Goal: Task Accomplishment & Management: Use online tool/utility

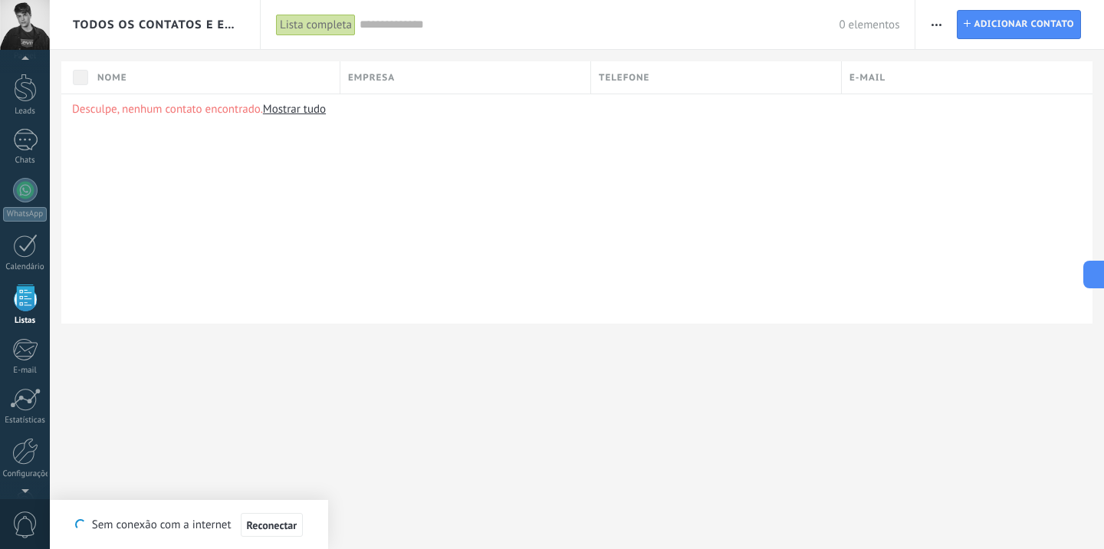
click at [345, 223] on div "Desculpe, nenhum contato encontrado. Mostrar tudo" at bounding box center [577, 209] width 1032 height 230
click at [365, 220] on div "Desculpe, nenhum contato encontrado. Mostrar tudo" at bounding box center [577, 209] width 1032 height 230
click at [11, 183] on link "WhatsApp" at bounding box center [25, 200] width 50 height 44
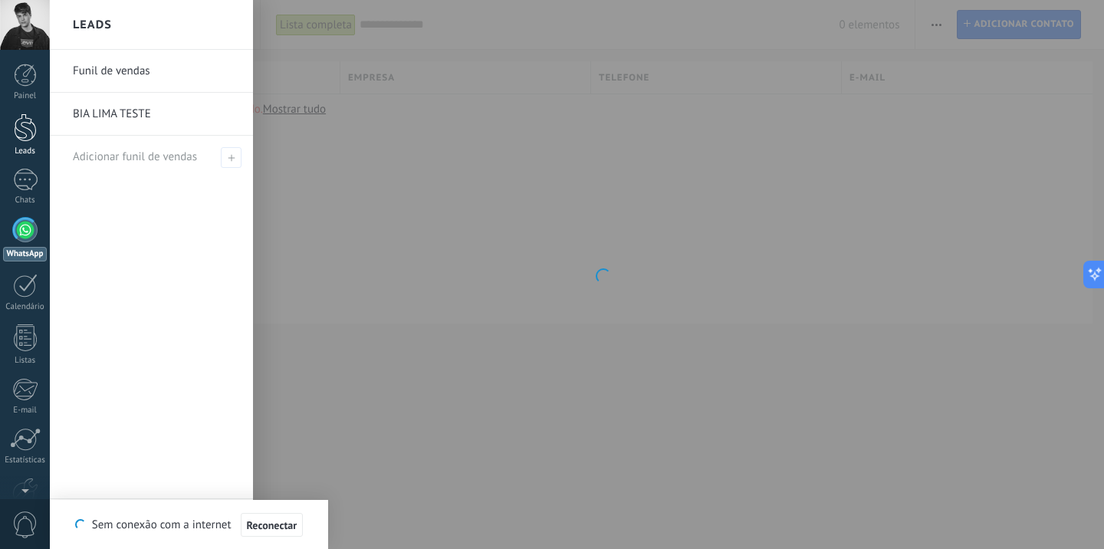
click at [26, 126] on div at bounding box center [25, 128] width 23 height 28
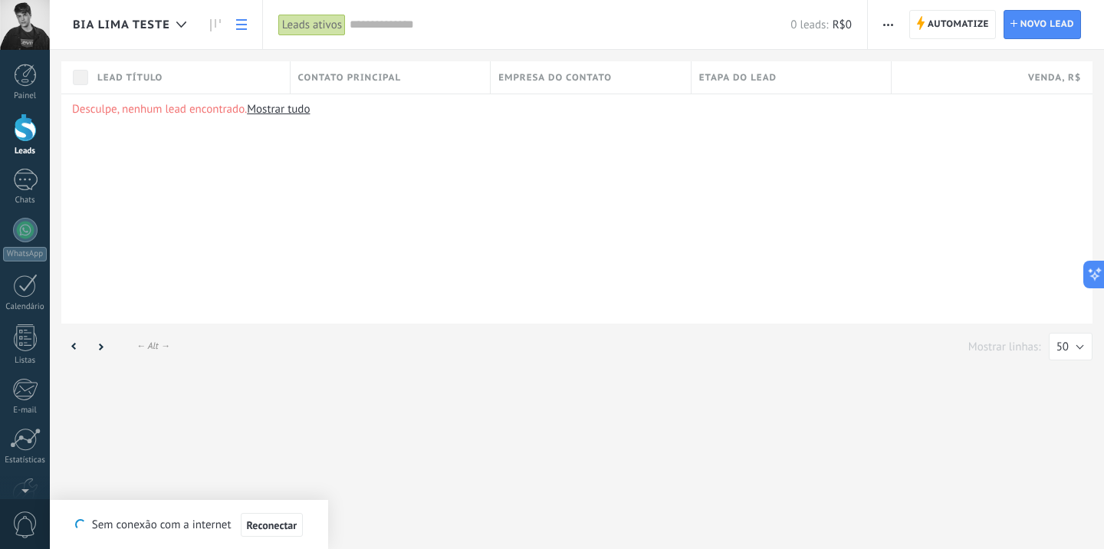
click at [432, 163] on div "Desculpe, nenhum lead encontrado. Mostrar tudo" at bounding box center [577, 209] width 1032 height 230
click at [391, 77] on span "Contato principal" at bounding box center [350, 78] width 104 height 15
click at [561, 159] on div "Desculpe, nenhum lead encontrado. Mostrar tudo" at bounding box center [577, 209] width 1032 height 230
click at [889, 31] on span "button" at bounding box center [888, 24] width 10 height 29
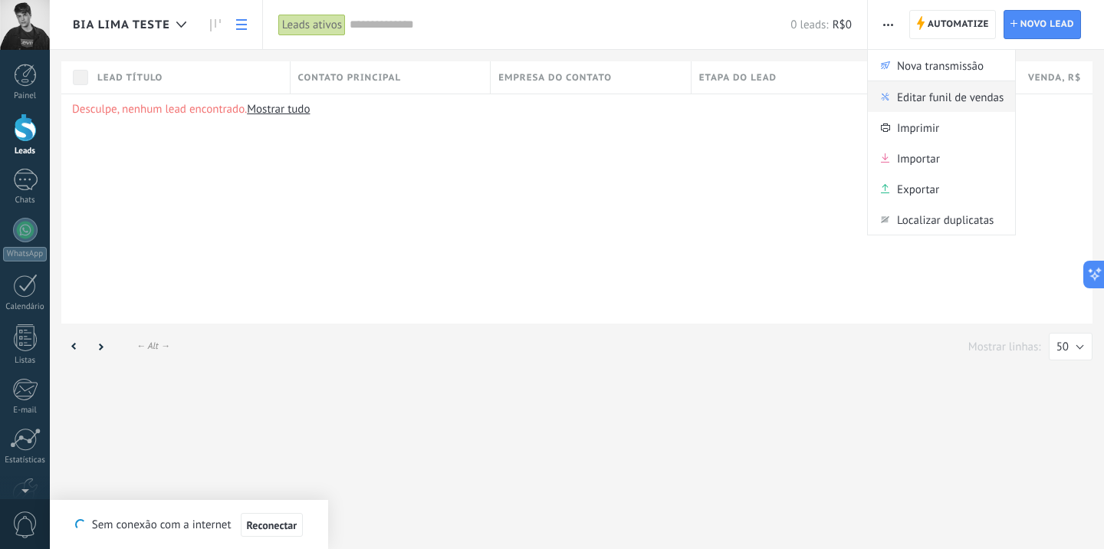
click at [883, 101] on div "Editar funil de vendas" at bounding box center [941, 96] width 147 height 31
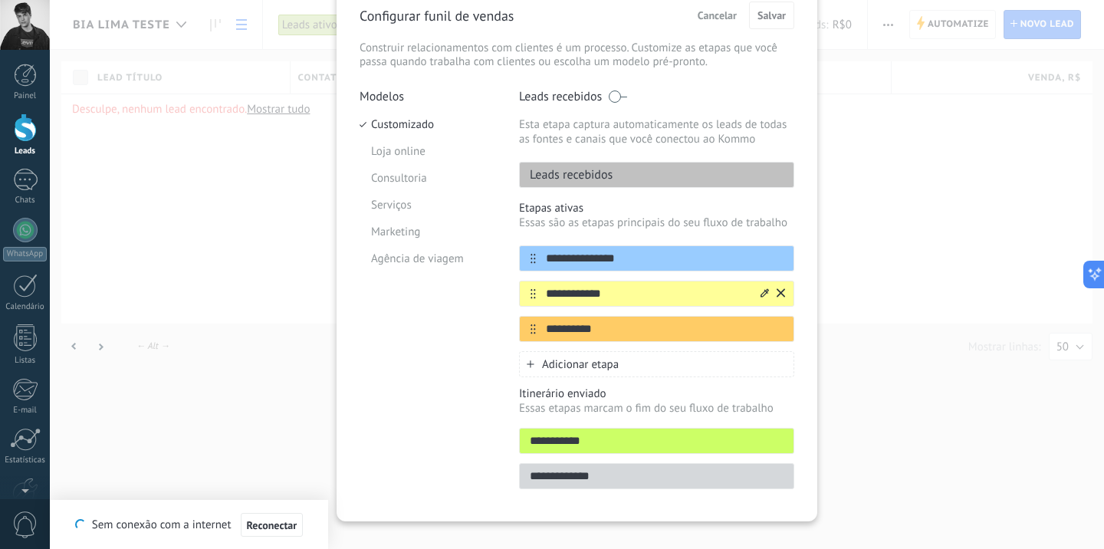
scroll to position [96, 0]
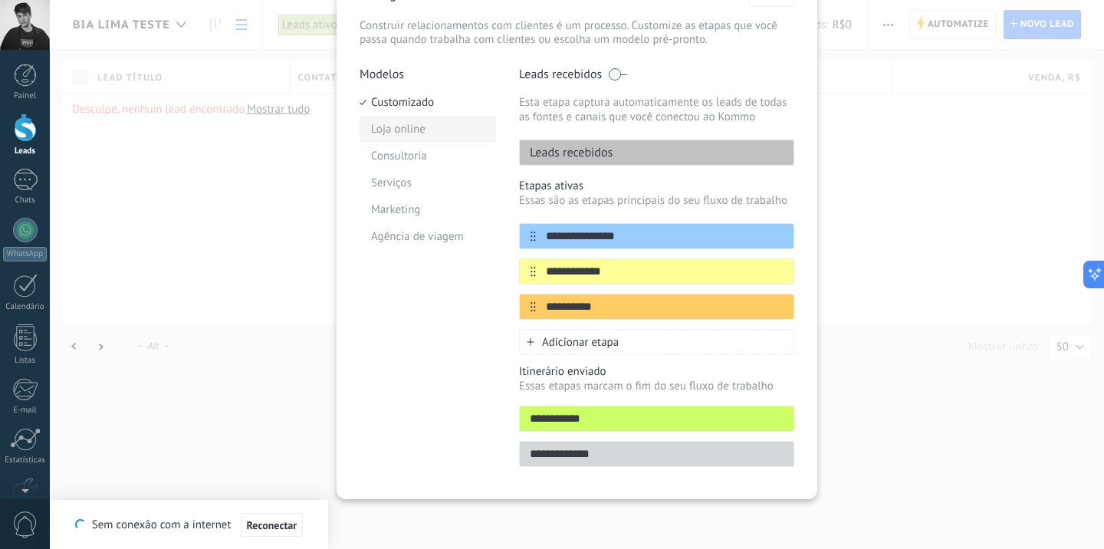
click at [407, 140] on li "Loja online" at bounding box center [428, 129] width 137 height 27
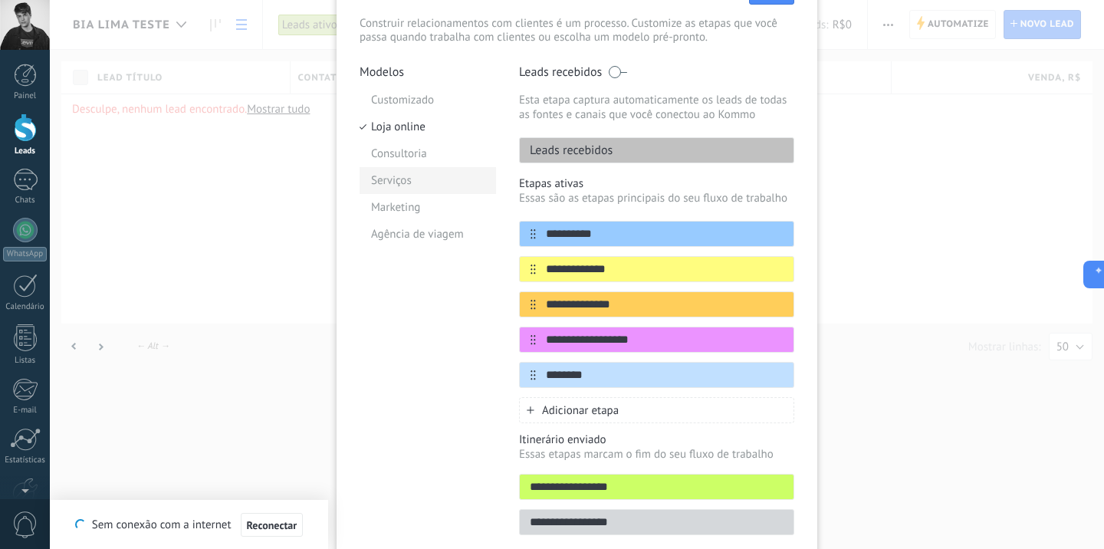
click at [397, 175] on li "Serviços" at bounding box center [428, 180] width 137 height 27
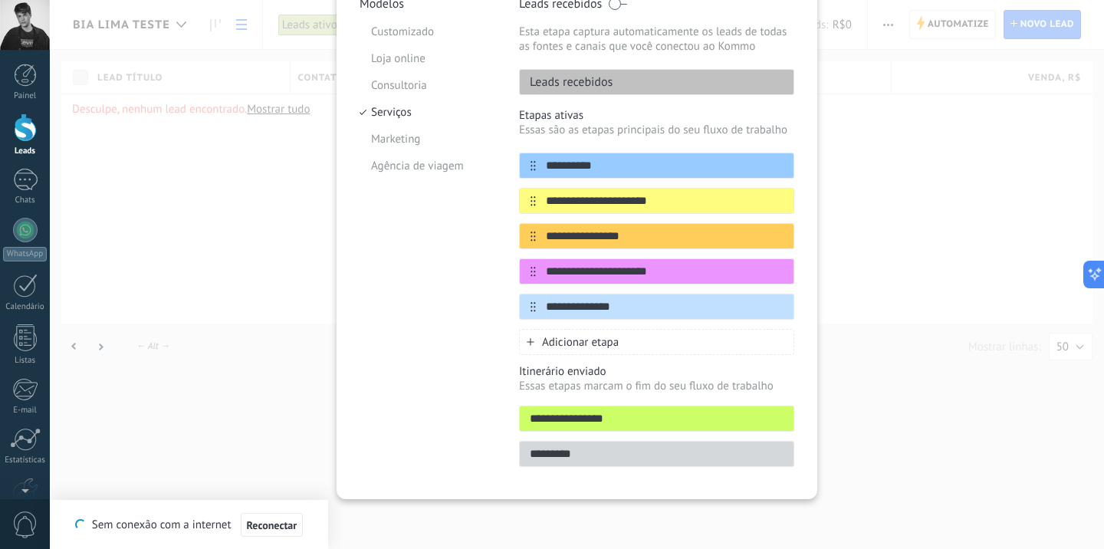
scroll to position [0, 0]
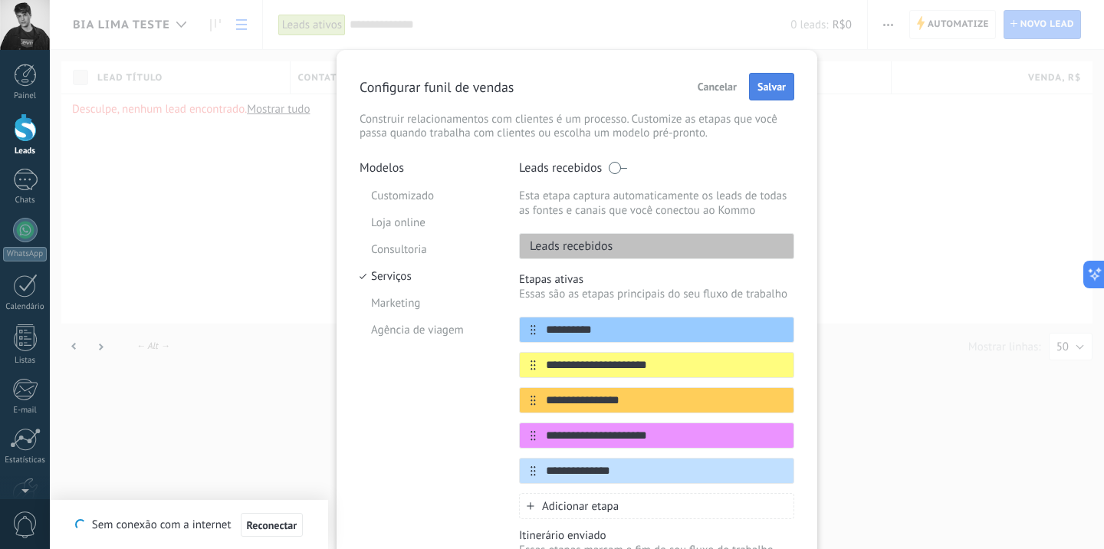
click at [761, 95] on button "Salvar" at bounding box center [771, 87] width 45 height 28
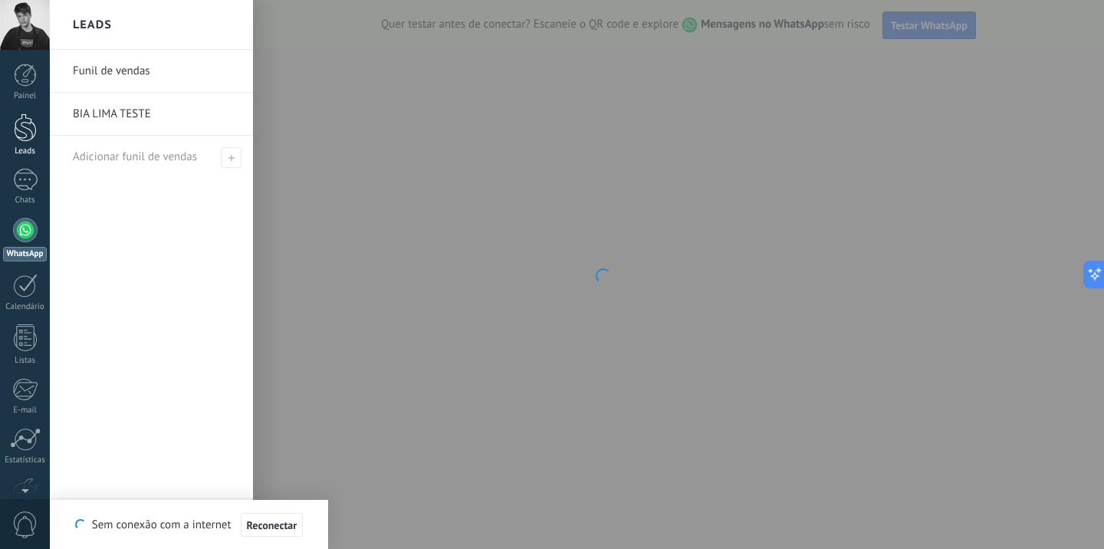
click at [19, 131] on div at bounding box center [25, 128] width 23 height 28
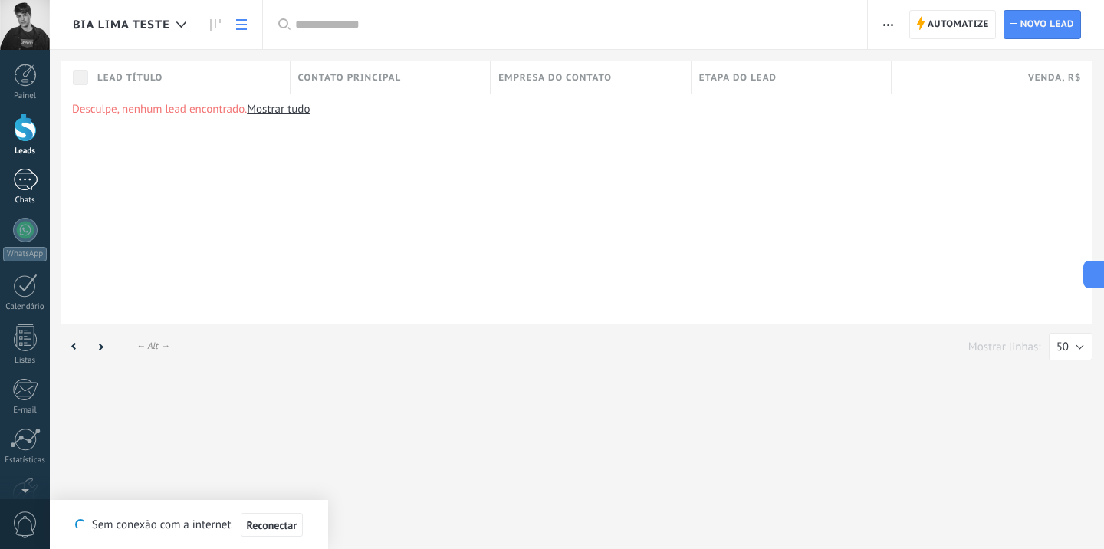
click at [15, 198] on div "Chats" at bounding box center [25, 201] width 44 height 10
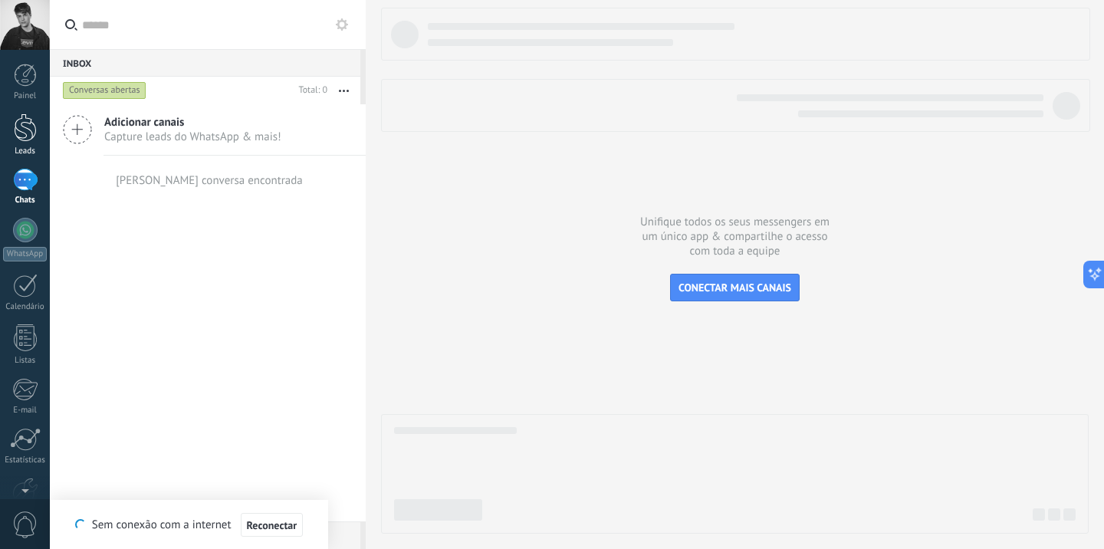
click at [28, 126] on div at bounding box center [25, 128] width 23 height 28
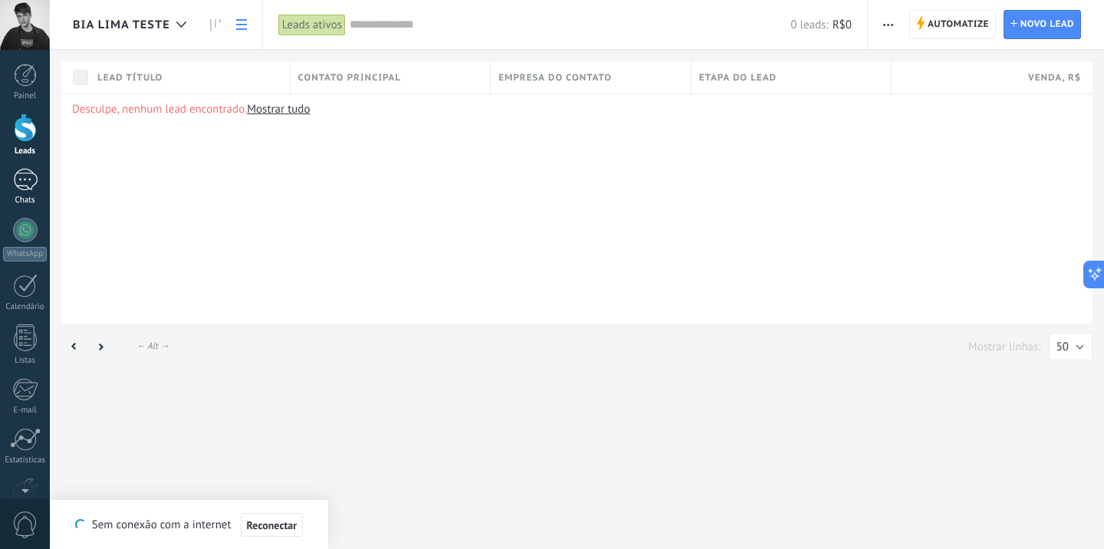
click at [18, 178] on div at bounding box center [25, 180] width 25 height 22
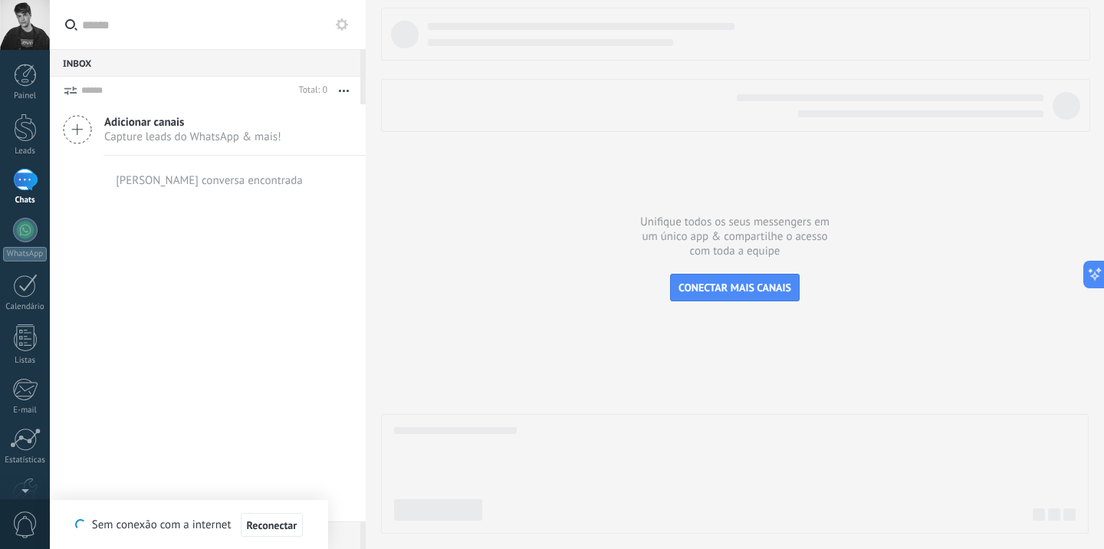
click at [88, 128] on icon at bounding box center [77, 129] width 29 height 29
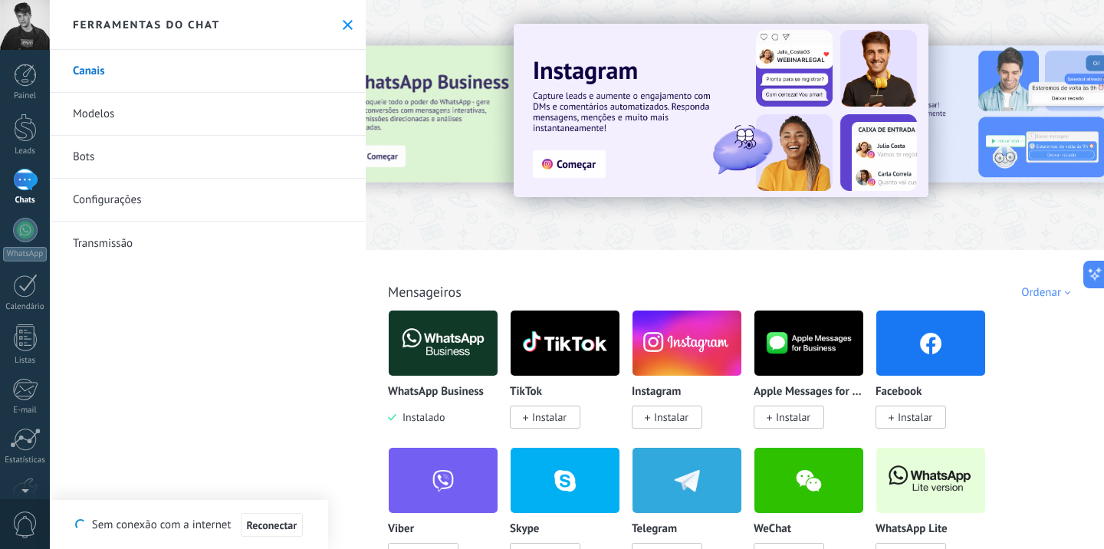
click at [799, 288] on div "Todos Cx. Entrada Automações Fonte do lead Soluções de IA Instalado Minhas insc…" at bounding box center [734, 275] width 729 height 50
click at [681, 423] on span "Instalar" at bounding box center [671, 417] width 35 height 14
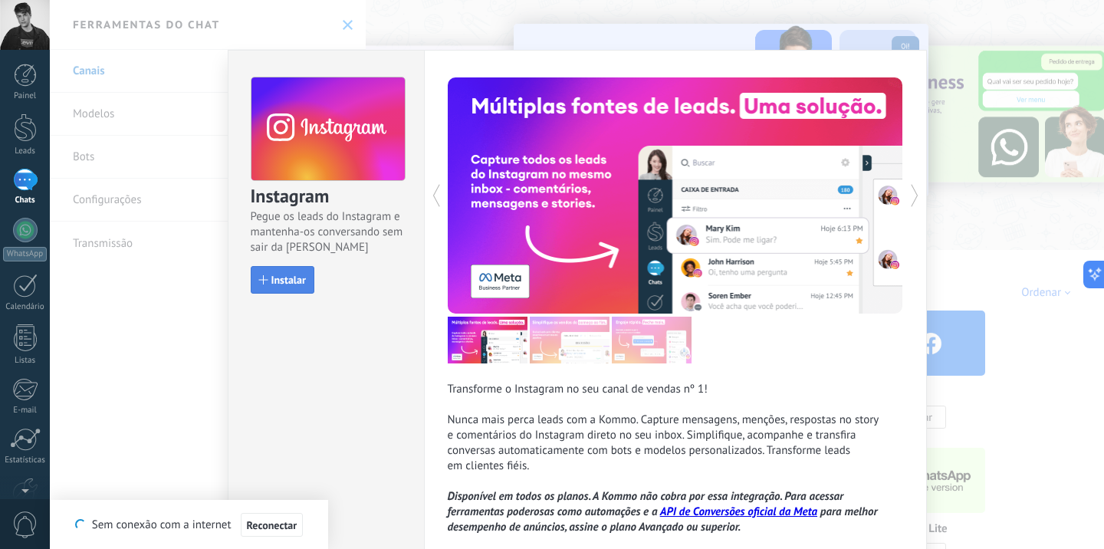
click at [297, 281] on span "Instalar" at bounding box center [288, 280] width 35 height 11
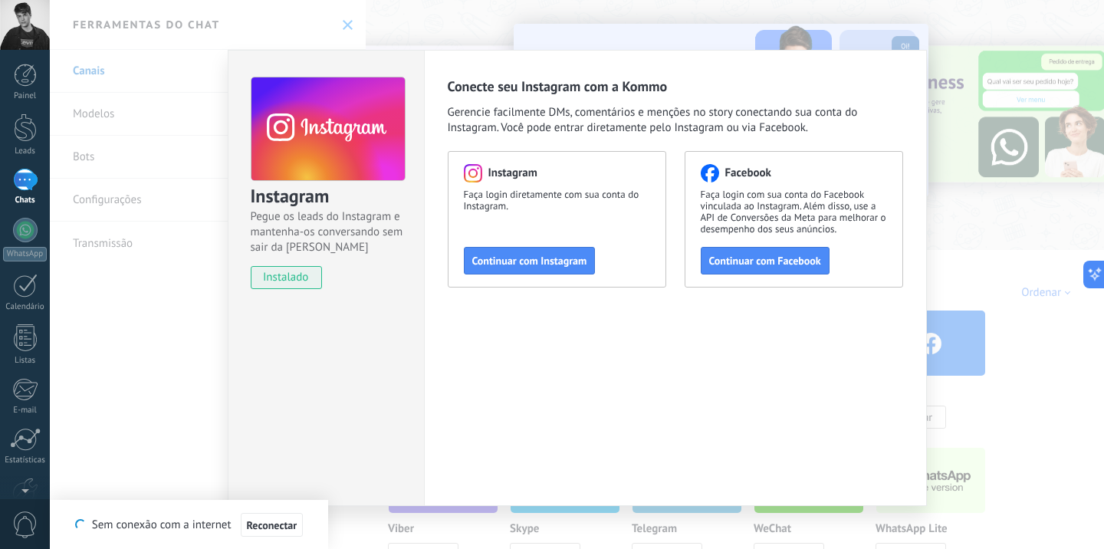
click at [938, 273] on div "Instagram Pegue os leads do Instagram e mantenha-os conversando sem sair da Kom…" at bounding box center [577, 274] width 1055 height 549
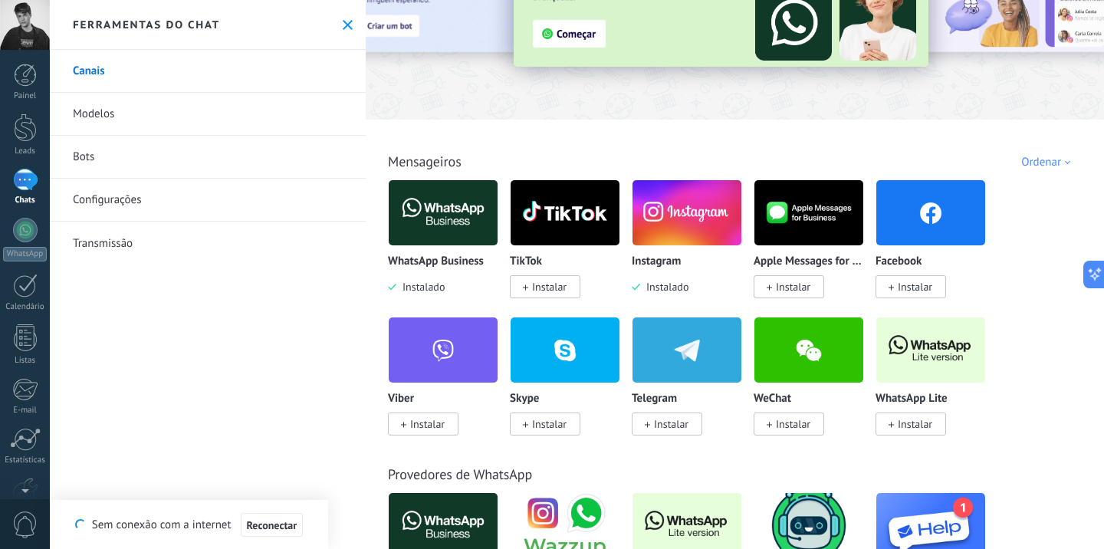
scroll to position [122, 0]
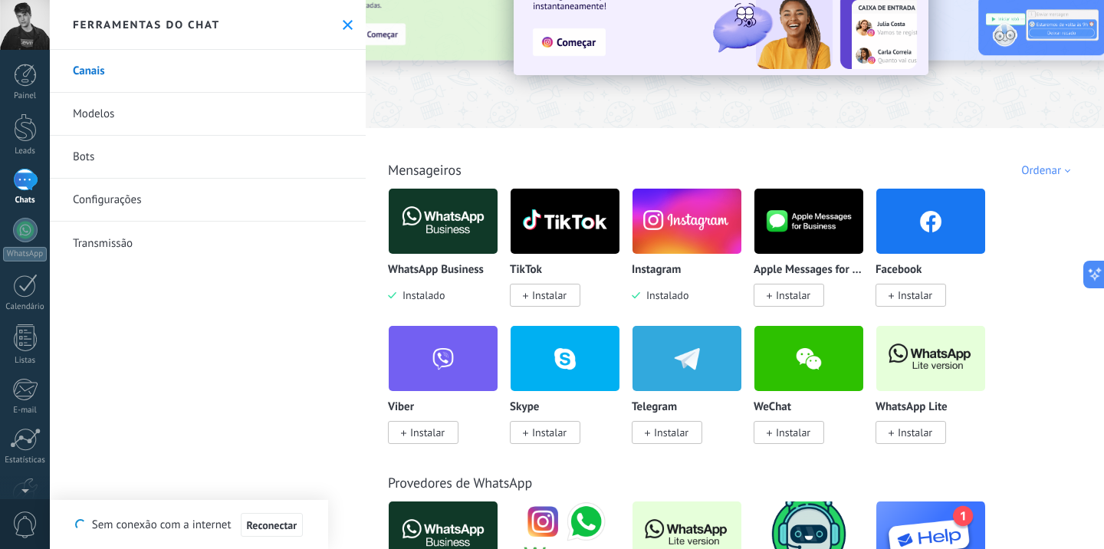
click at [556, 294] on span "Instalar" at bounding box center [549, 295] width 35 height 14
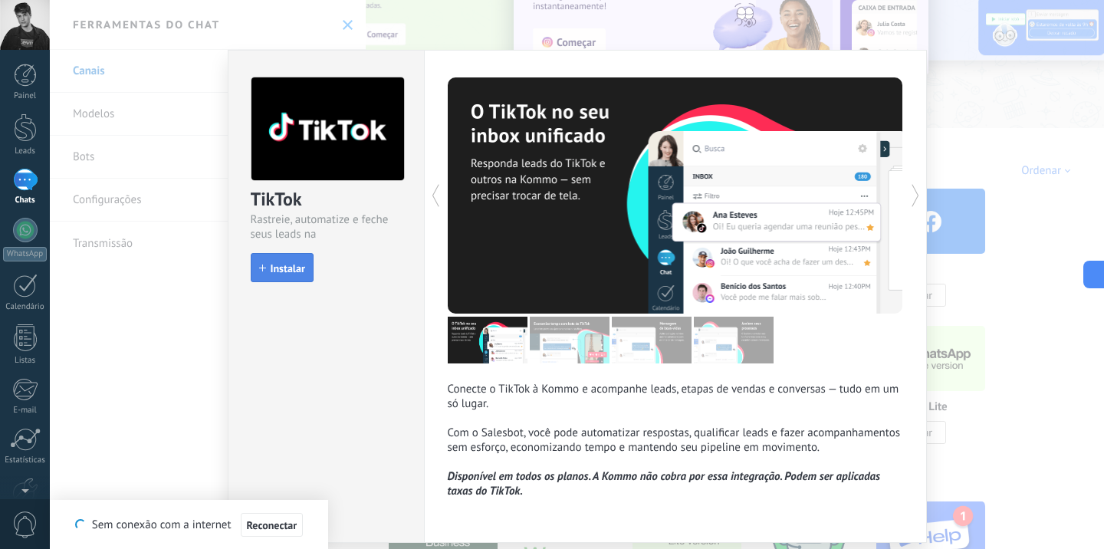
click at [271, 265] on span "Instalar" at bounding box center [288, 268] width 35 height 11
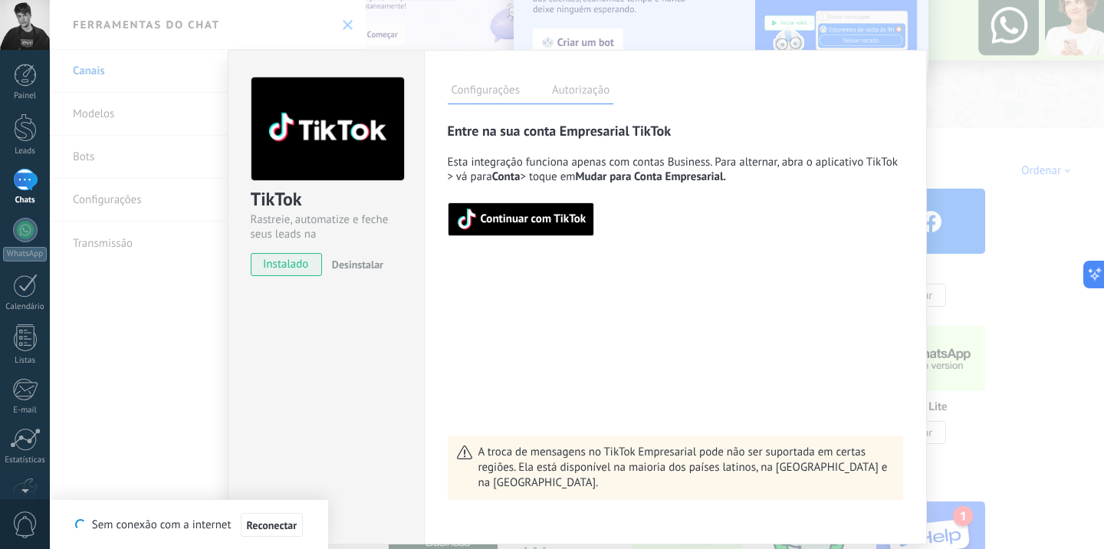
click at [976, 153] on div "TikTok Rastreie, automatize e feche seus leads na Kommo instalado Desinstalar C…" at bounding box center [577, 274] width 1055 height 549
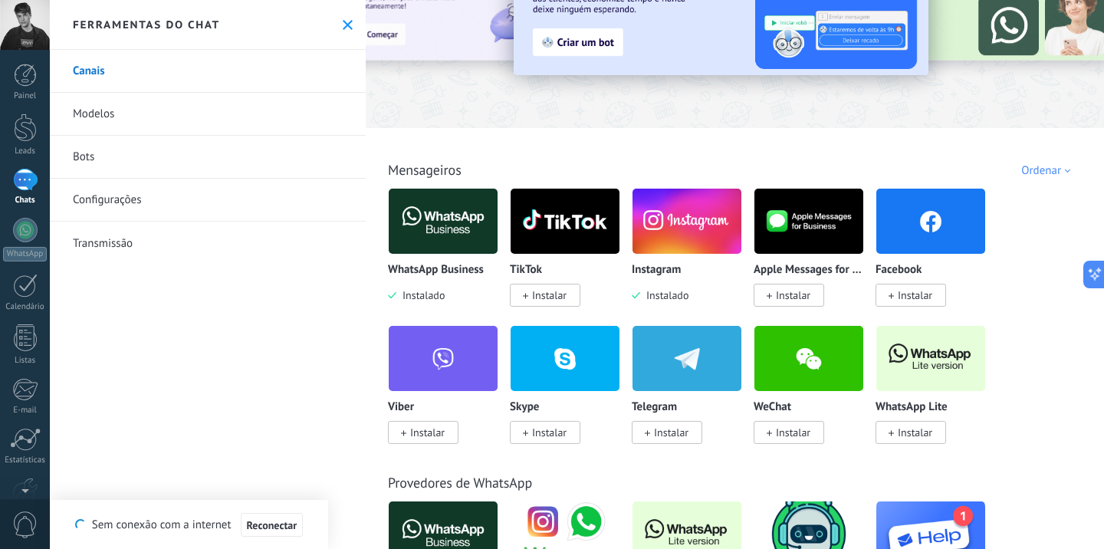
click at [598, 219] on img at bounding box center [565, 221] width 109 height 74
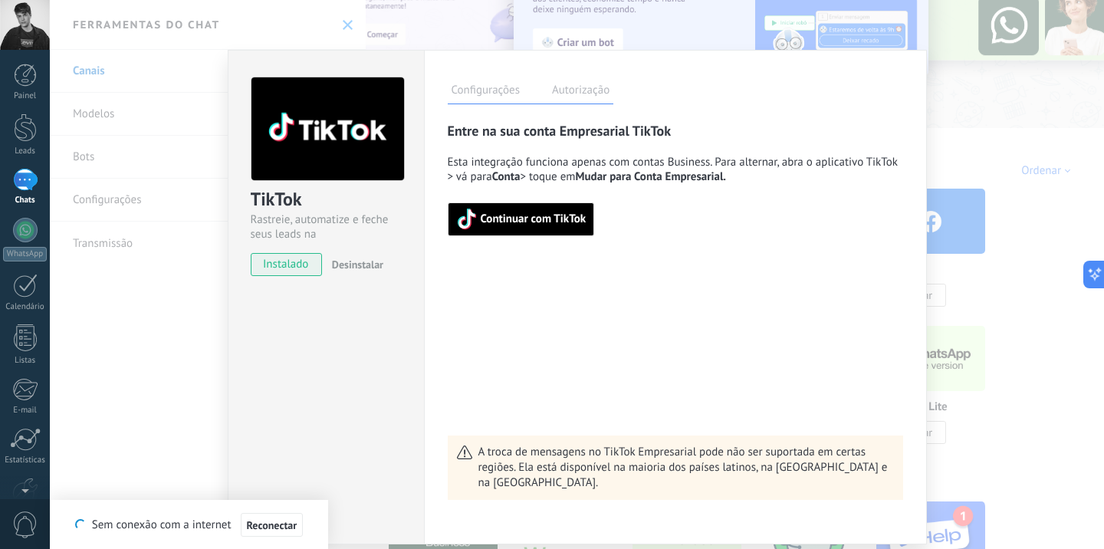
click at [1071, 137] on div "TikTok Rastreie, automatize e feche seus leads na Kommo instalado Desinstalar C…" at bounding box center [577, 274] width 1055 height 549
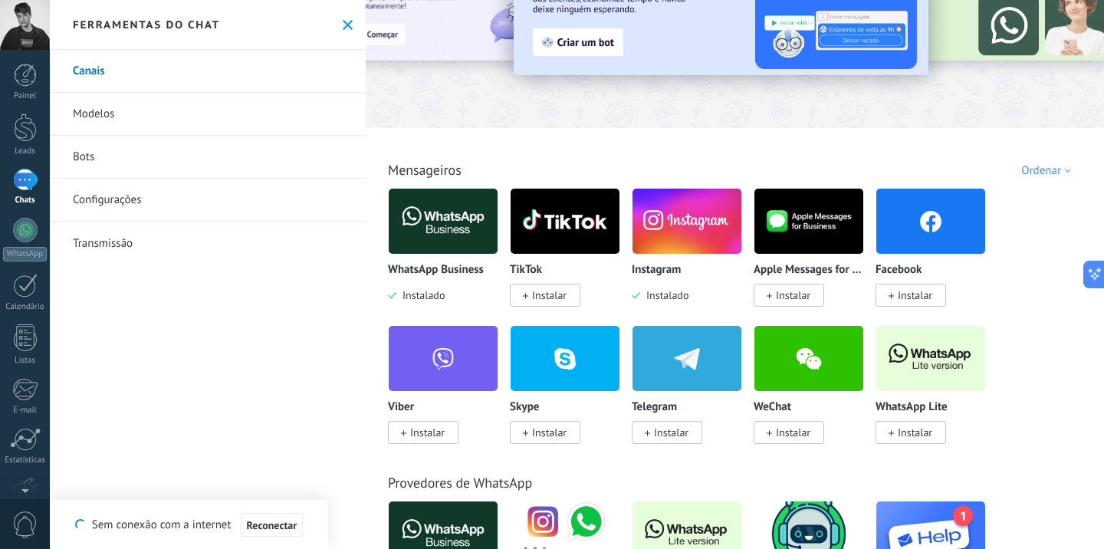
click at [438, 258] on div "WhatsApp Business Instalado" at bounding box center [443, 245] width 110 height 115
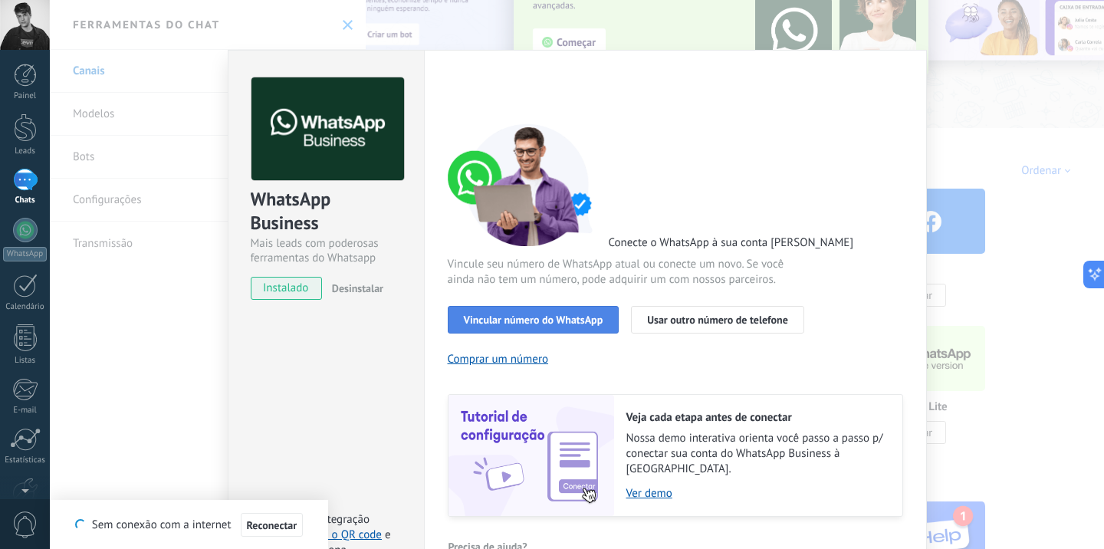
click at [584, 321] on span "Vincular número do WhatsApp" at bounding box center [534, 319] width 140 height 11
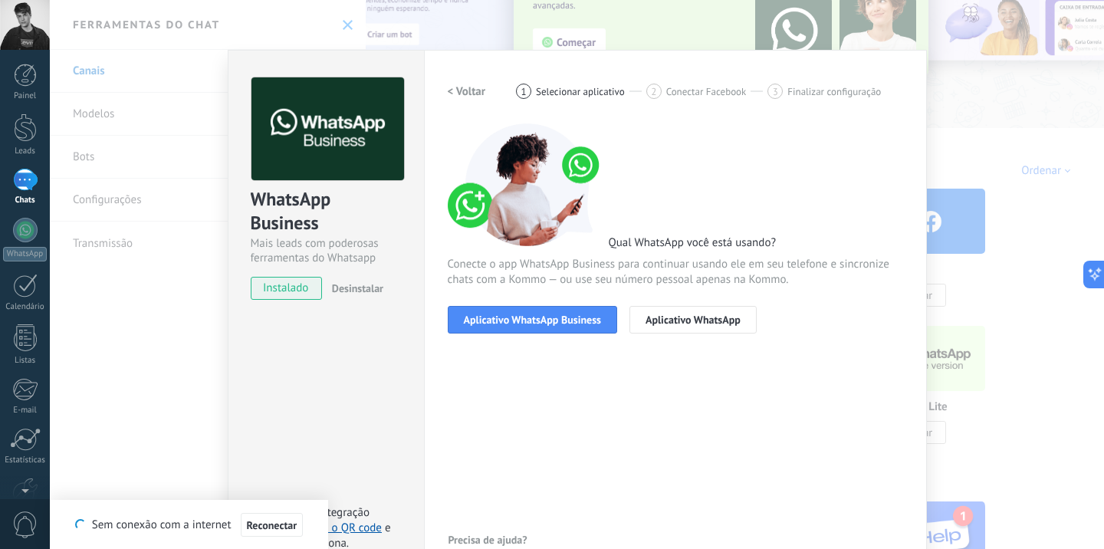
click at [584, 321] on span "Aplicativo WhatsApp Business" at bounding box center [532, 319] width 137 height 11
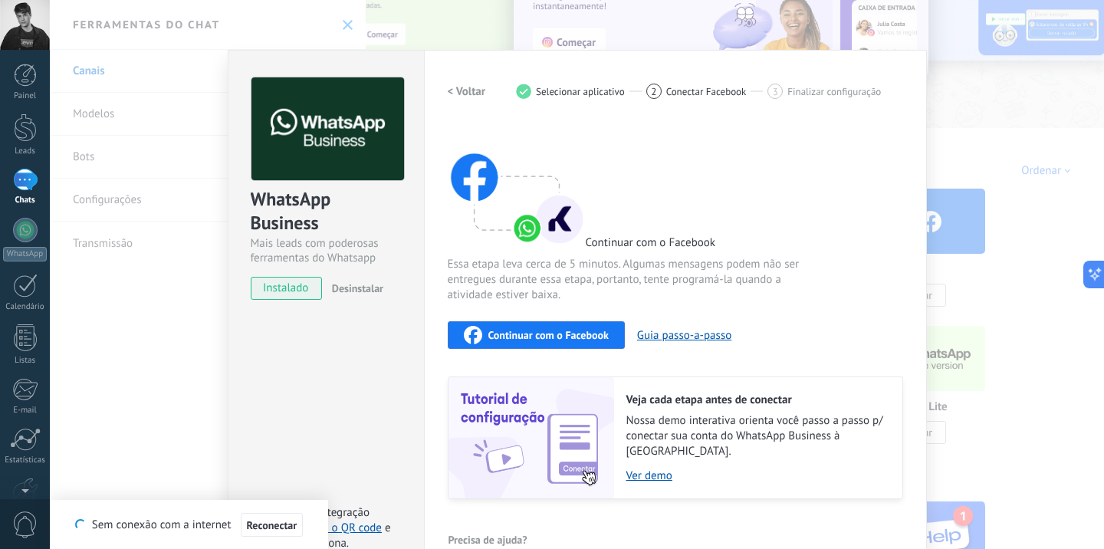
click at [538, 334] on span "Continuar com o Facebook" at bounding box center [549, 335] width 120 height 11
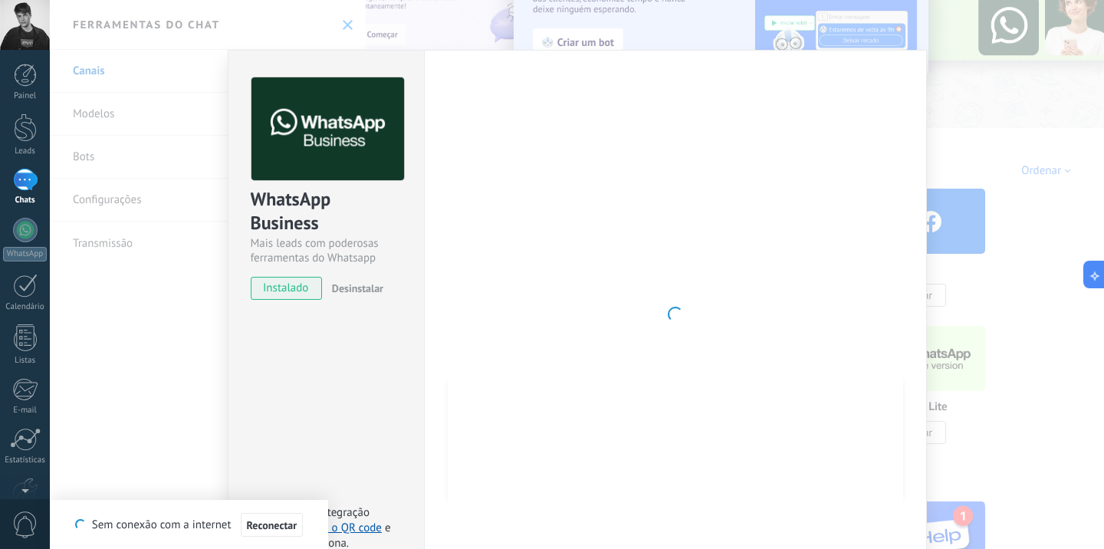
click at [716, 311] on div at bounding box center [676, 314] width 456 height 474
click at [986, 90] on div "WhatsApp Business Mais leads com poderosas ferramentas do Whatsapp instalado De…" at bounding box center [577, 274] width 1055 height 549
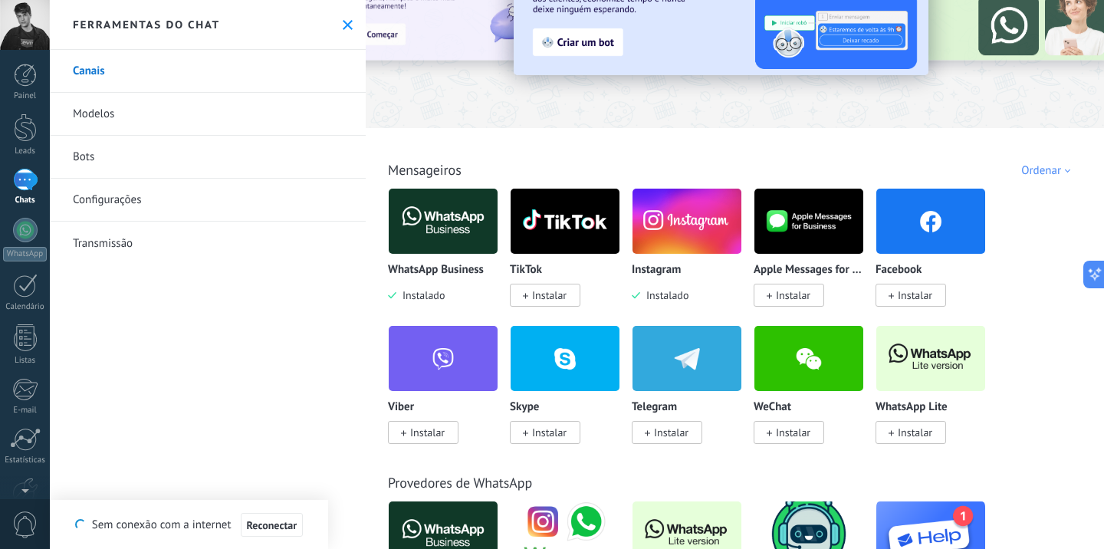
click at [416, 262] on div "WhatsApp Business Instalado" at bounding box center [443, 245] width 110 height 115
click at [446, 207] on img at bounding box center [443, 221] width 109 height 74
click at [462, 217] on img at bounding box center [443, 221] width 109 height 74
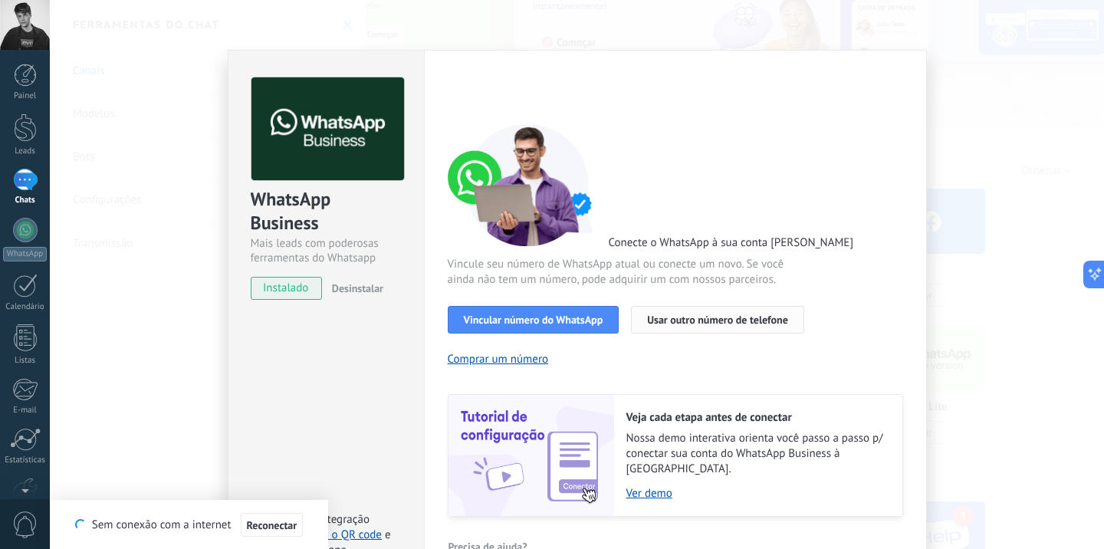
click at [712, 324] on span "Usar outro número de telefone" at bounding box center [717, 319] width 141 height 11
click at [735, 321] on span "Usar outro número de telefone" at bounding box center [717, 319] width 141 height 11
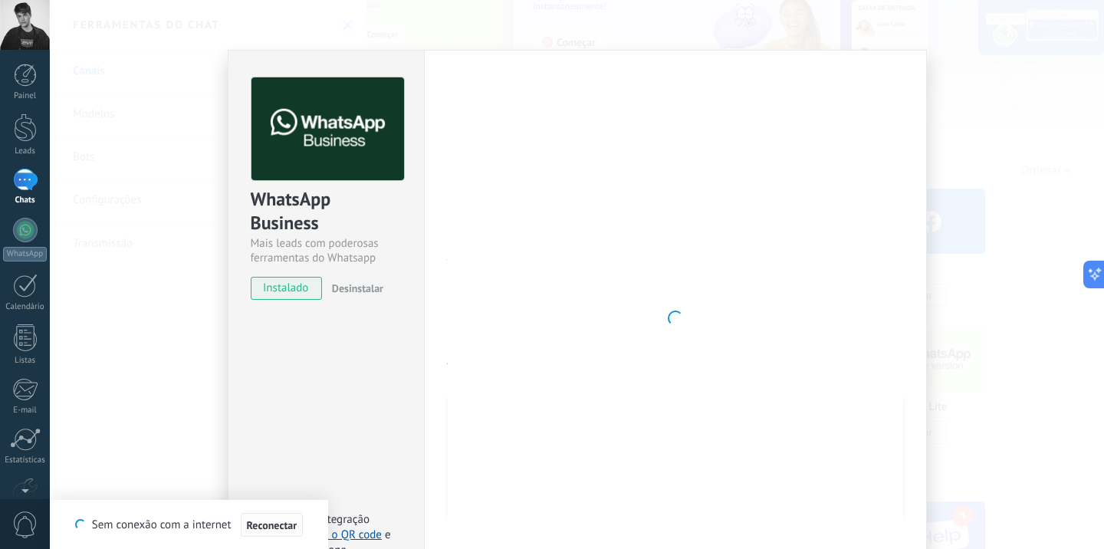
click at [281, 532] on button "Reconectar" at bounding box center [272, 525] width 63 height 25
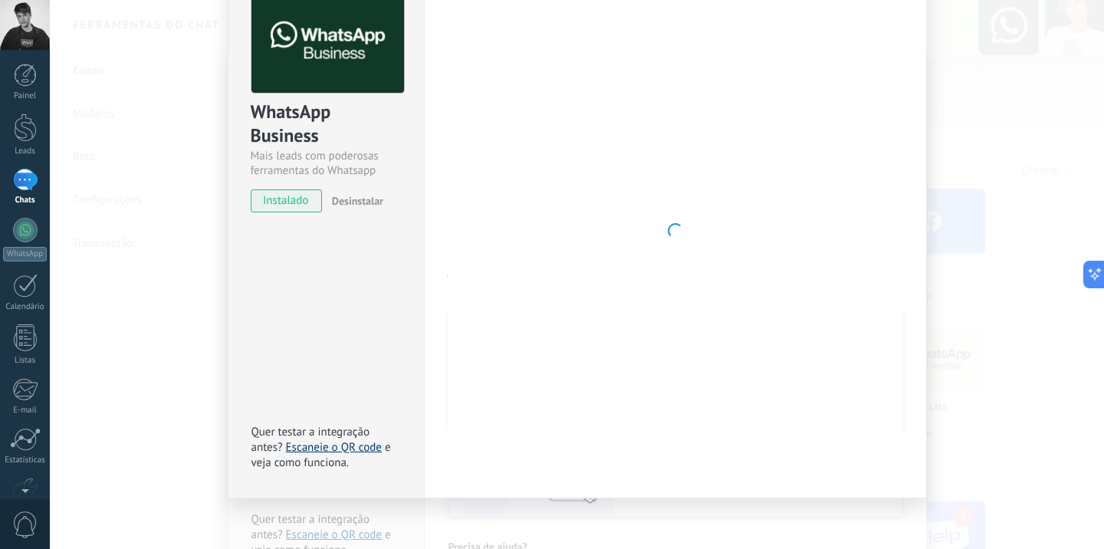
click at [354, 443] on link "Escaneie o QR code" at bounding box center [334, 447] width 96 height 15
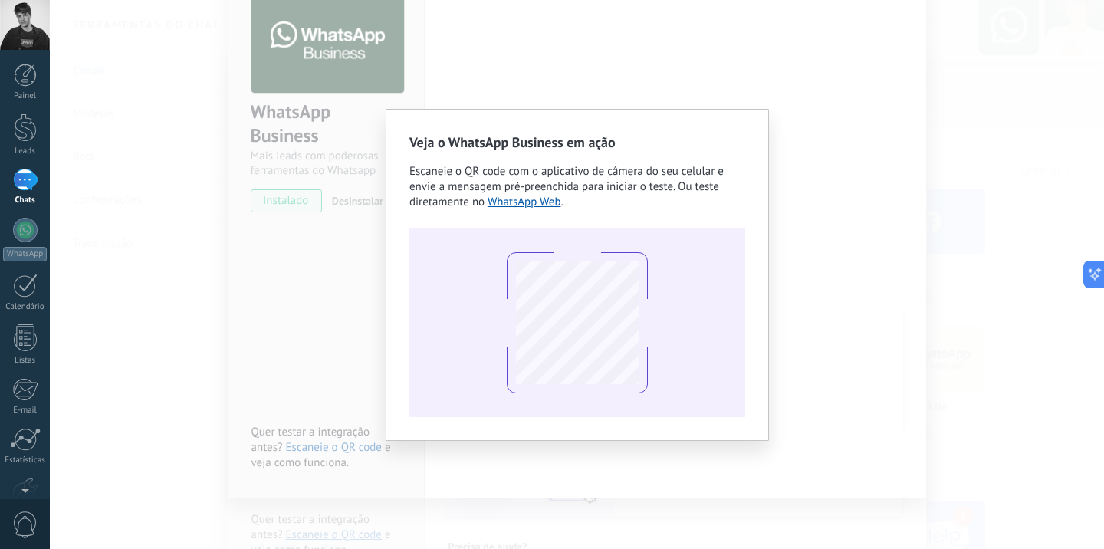
click at [814, 199] on div "Veja o WhatsApp Business em ação Escaneie o QR code com o aplicativo de câmera …" at bounding box center [577, 274] width 1055 height 549
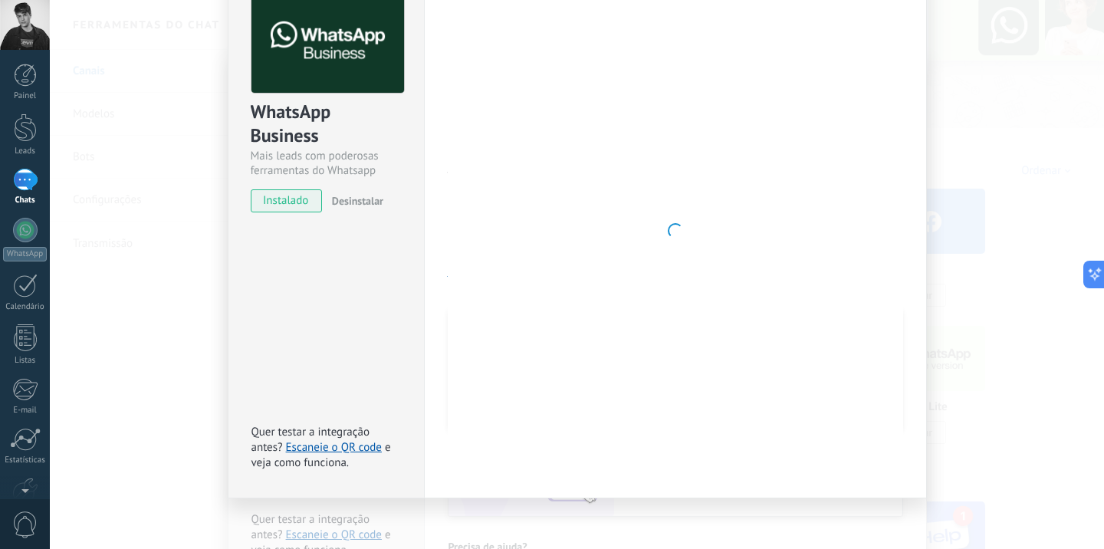
click at [1007, 199] on div "WhatsApp Business Mais leads com poderosas ferramentas do Whatsapp instalado De…" at bounding box center [577, 274] width 1055 height 549
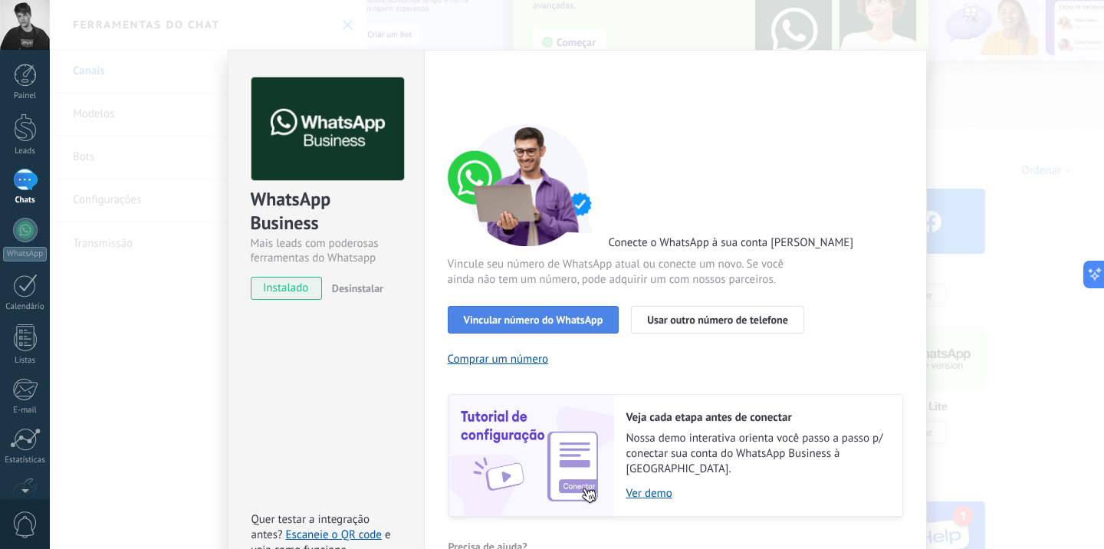
click at [534, 318] on span "Vincular número do WhatsApp" at bounding box center [534, 319] width 140 height 11
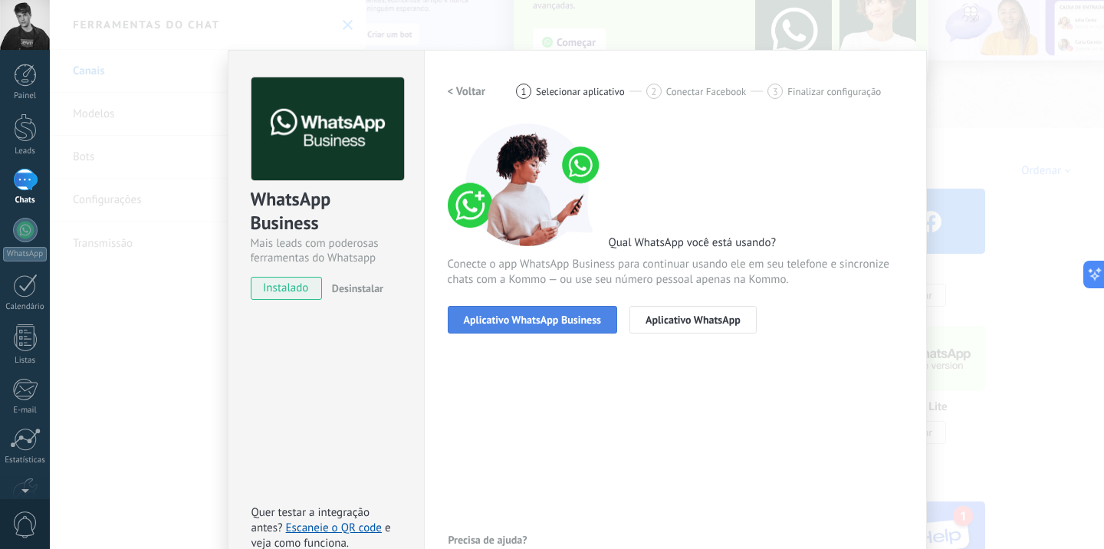
click at [526, 319] on span "Aplicativo WhatsApp Business" at bounding box center [532, 319] width 137 height 11
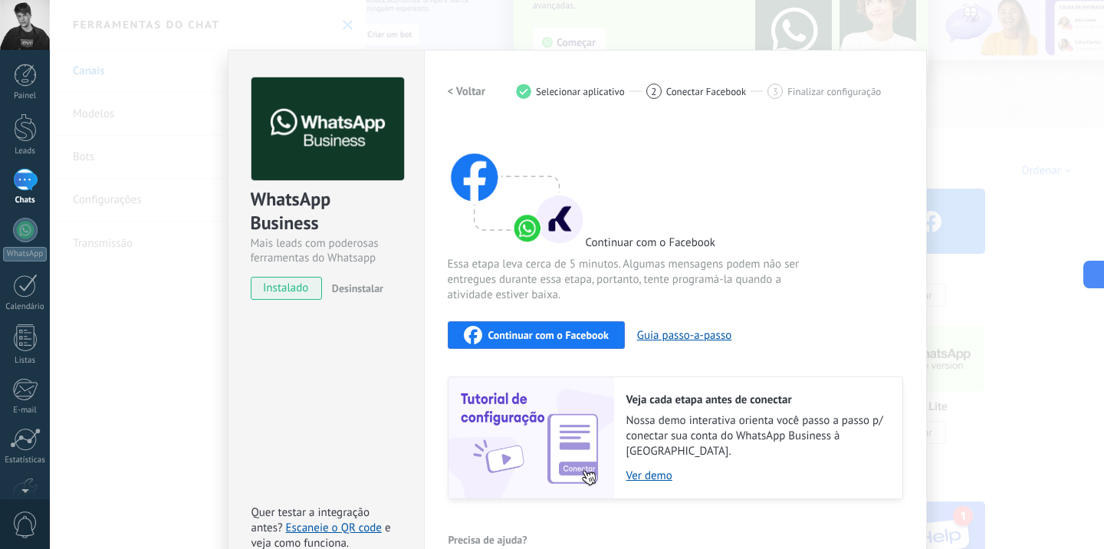
click at [539, 331] on span "Continuar com o Facebook" at bounding box center [549, 335] width 120 height 11
click at [966, 134] on div "WhatsApp Business Mais leads com poderosas ferramentas do Whatsapp instalado De…" at bounding box center [577, 274] width 1055 height 549
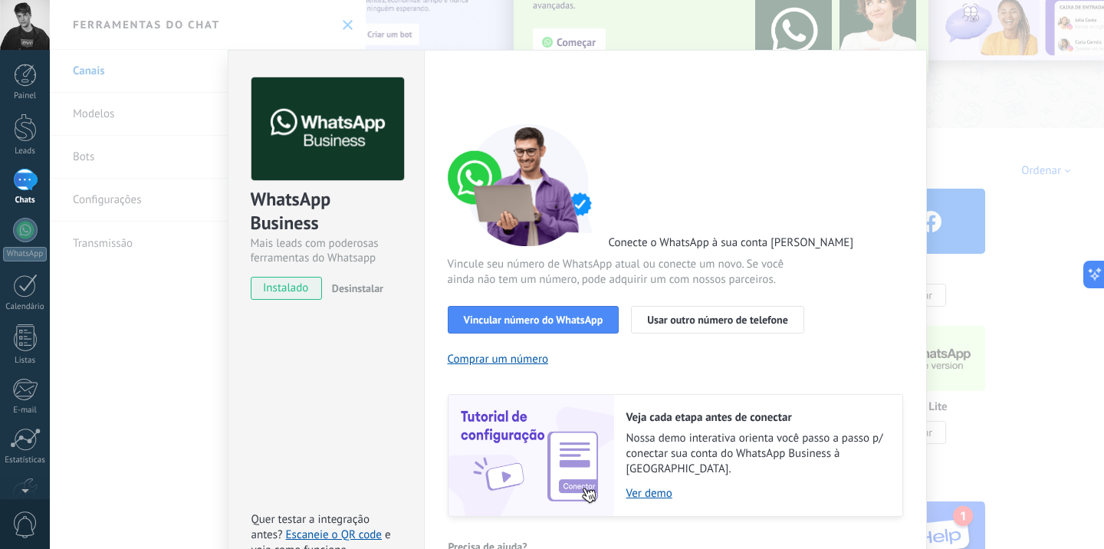
click at [966, 134] on div "WhatsApp Business Mais leads com poderosas ferramentas do Whatsapp instalado De…" at bounding box center [577, 274] width 1055 height 549
